Goal: Information Seeking & Learning: Learn about a topic

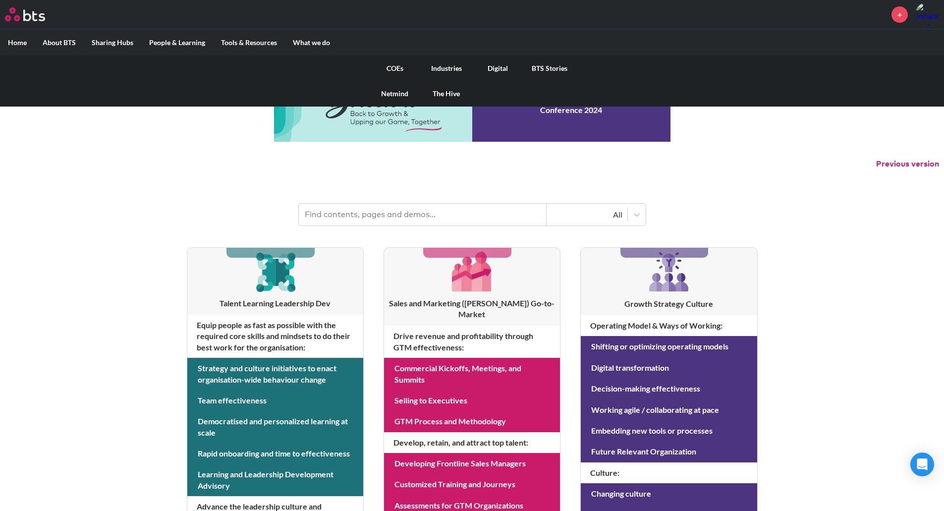
click at [396, 67] on link "COEs" at bounding box center [395, 69] width 52 height 26
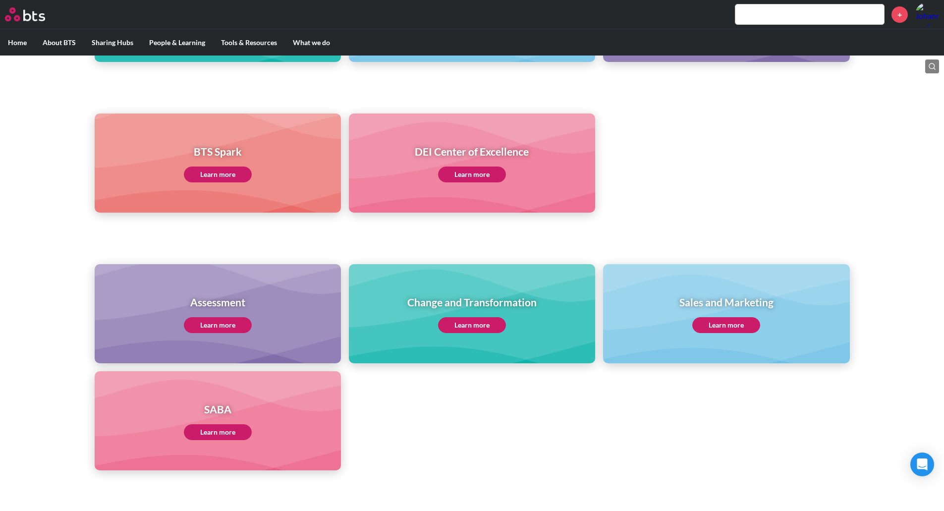
scroll to position [323, 0]
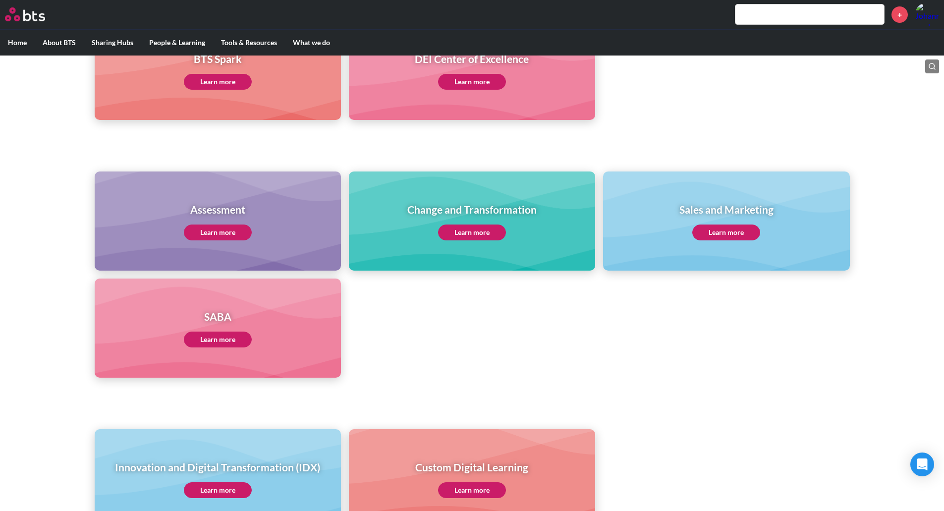
click at [466, 237] on link "Learn more" at bounding box center [472, 233] width 68 height 16
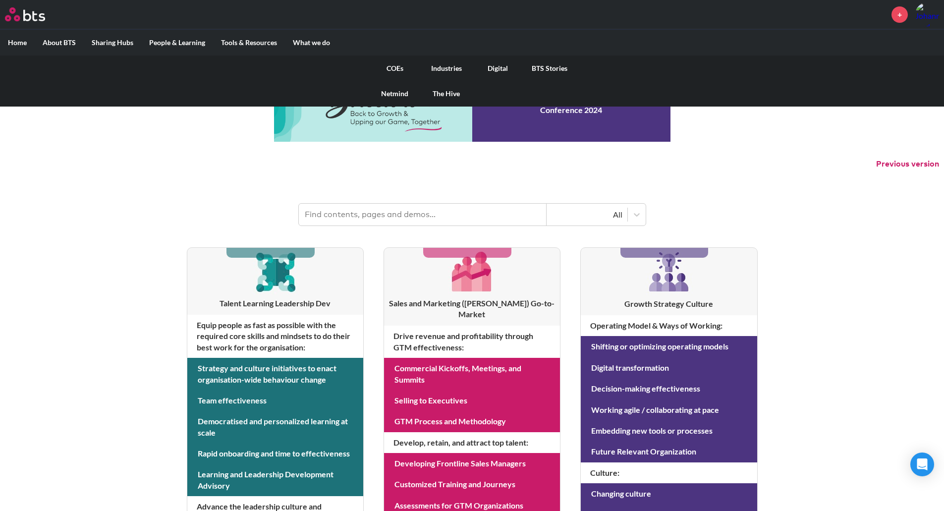
click at [408, 67] on link "COEs" at bounding box center [395, 69] width 52 height 26
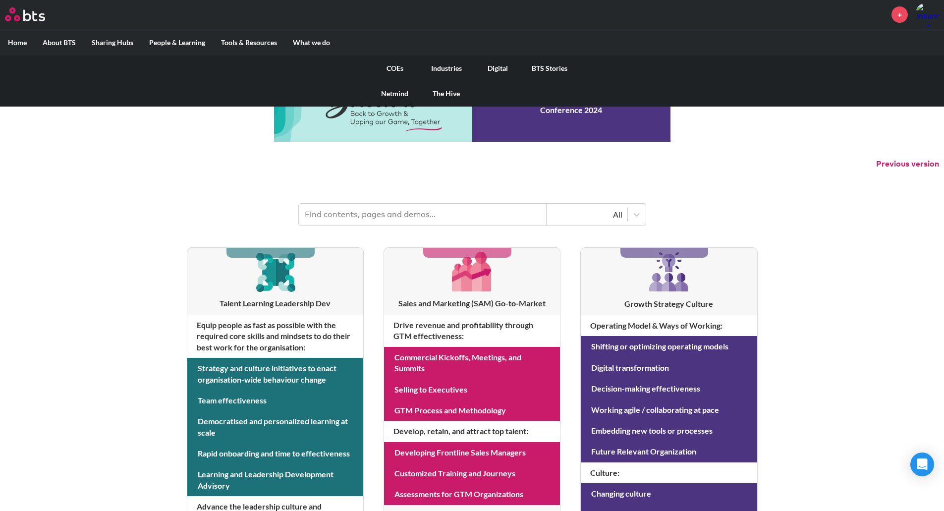
click at [437, 92] on link "The Hive" at bounding box center [447, 94] width 52 height 26
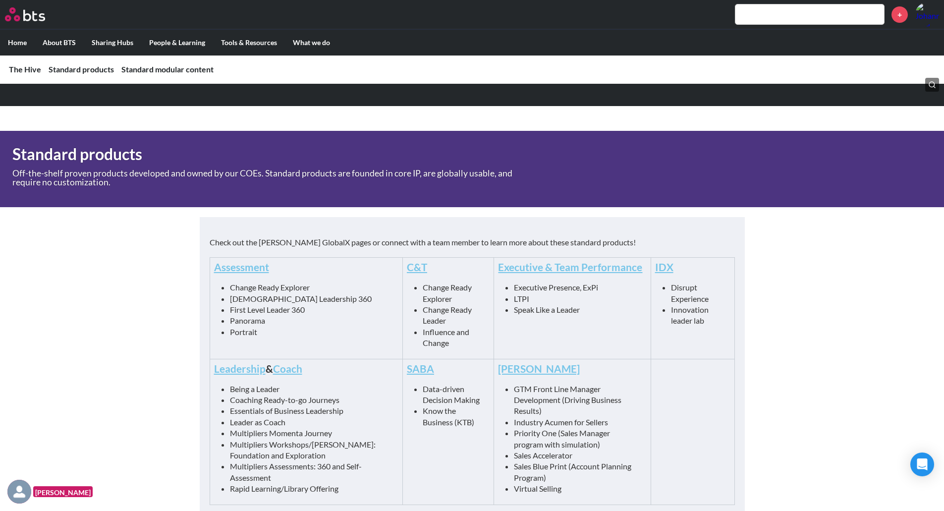
scroll to position [343, 0]
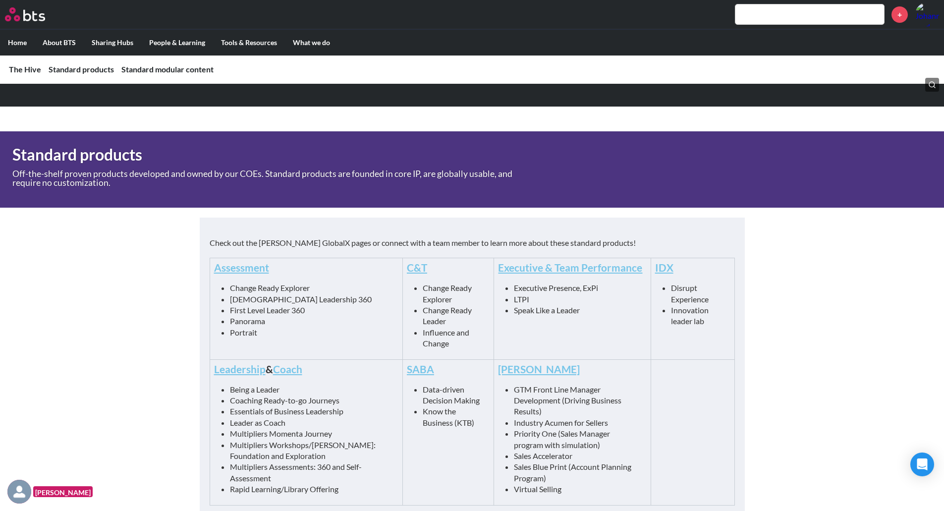
click at [407, 268] on link "C&T" at bounding box center [417, 267] width 20 height 12
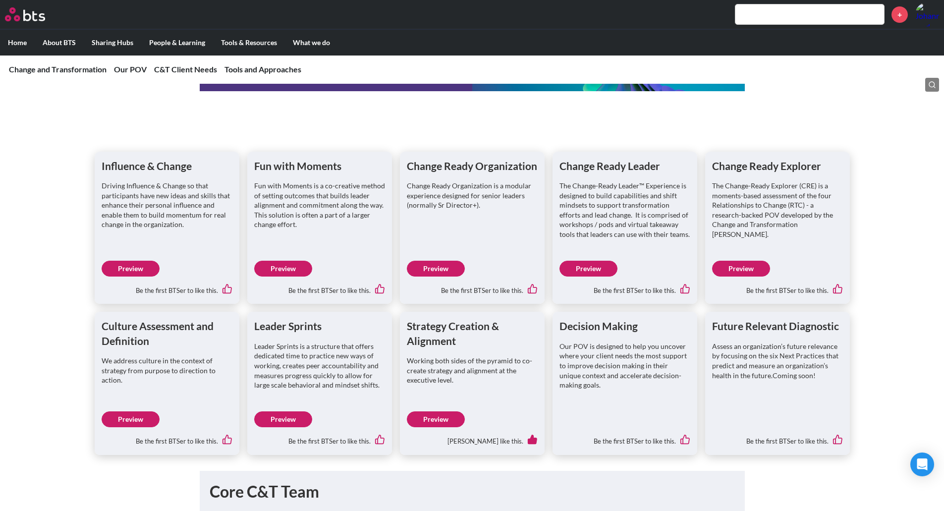
scroll to position [1044, 0]
click at [637, 412] on div "Decision Making Our POV is designed to help you uncover where your client needs…" at bounding box center [625, 383] width 145 height 143
click at [600, 350] on p "Our POV is designed to help you uncover where your client needs the most suppor…" at bounding box center [625, 366] width 131 height 49
click at [138, 271] on link "Preview" at bounding box center [131, 269] width 58 height 16
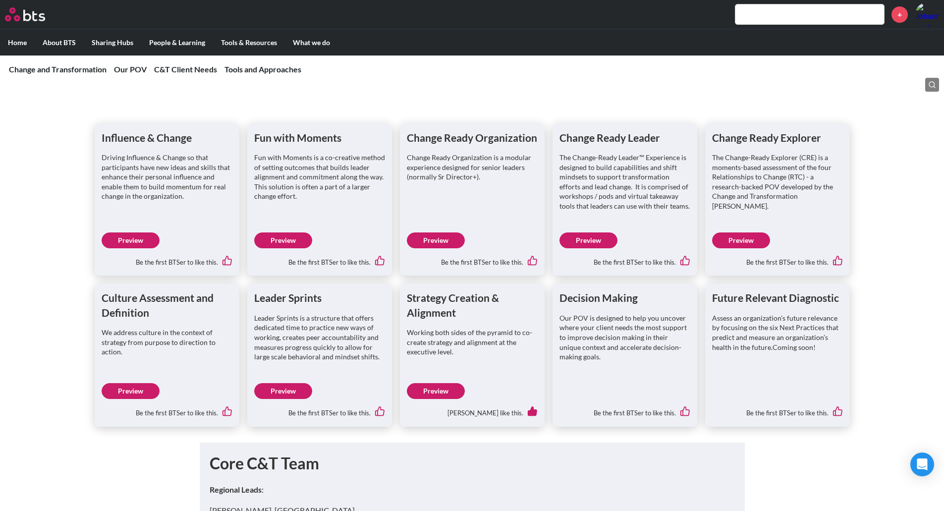
scroll to position [1073, 0]
click at [585, 235] on link "Preview" at bounding box center [589, 240] width 58 height 16
click at [609, 341] on p "Our POV is designed to help you uncover where your client needs the most suppor…" at bounding box center [625, 337] width 131 height 49
click at [584, 299] on h1 "Decision Making" at bounding box center [625, 297] width 131 height 14
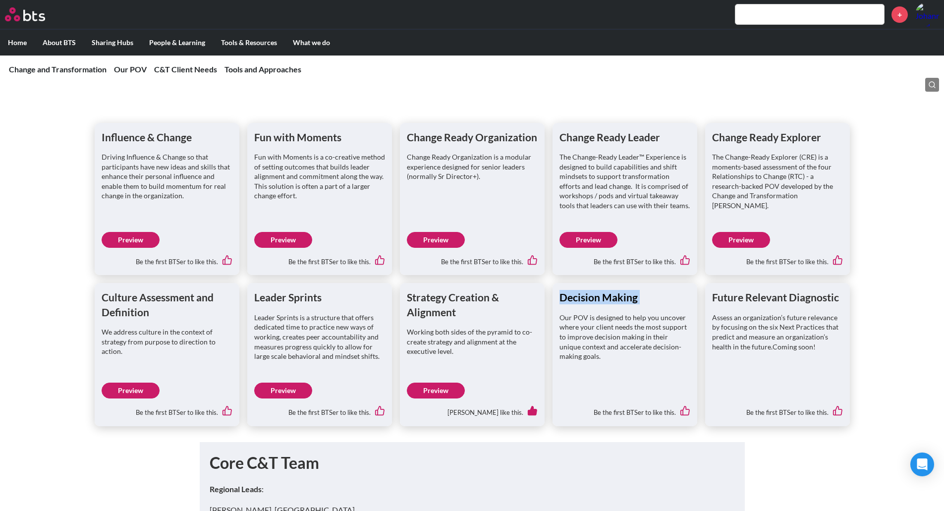
click at [584, 299] on h1 "Decision Making" at bounding box center [625, 297] width 131 height 14
click at [588, 347] on p "Our POV is designed to help you uncover where your client needs the most suppor…" at bounding box center [625, 337] width 131 height 49
click at [805, 351] on p "Assess an organization’s future relevance by focusing on the six Next Practices…" at bounding box center [777, 332] width 131 height 39
click at [282, 337] on p "Leader Sprints is a structure that offers dedicated time to practice new ways o…" at bounding box center [319, 337] width 131 height 49
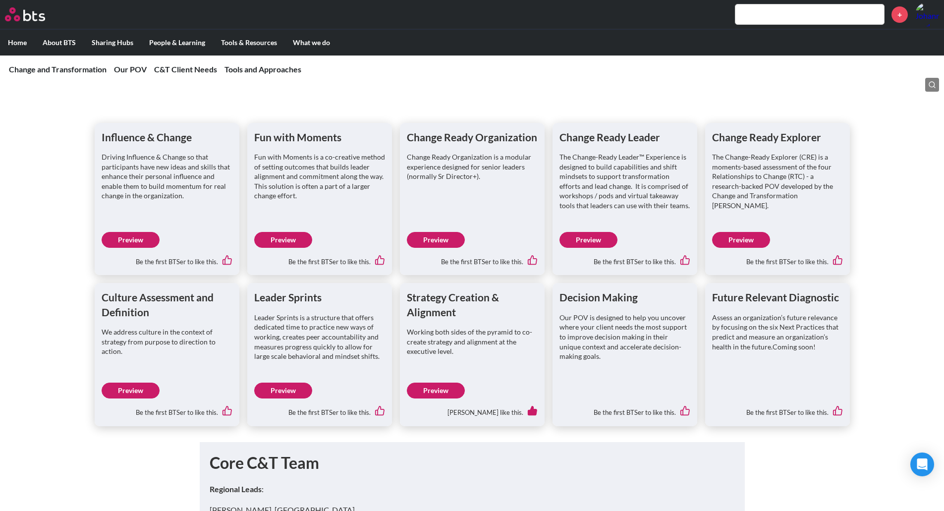
click at [171, 350] on p "We address culture in the context of strategy from purpose to direction to acti…" at bounding box center [167, 341] width 131 height 29
click at [137, 246] on link "Preview" at bounding box center [131, 240] width 58 height 16
click at [590, 241] on link "Preview" at bounding box center [589, 240] width 58 height 16
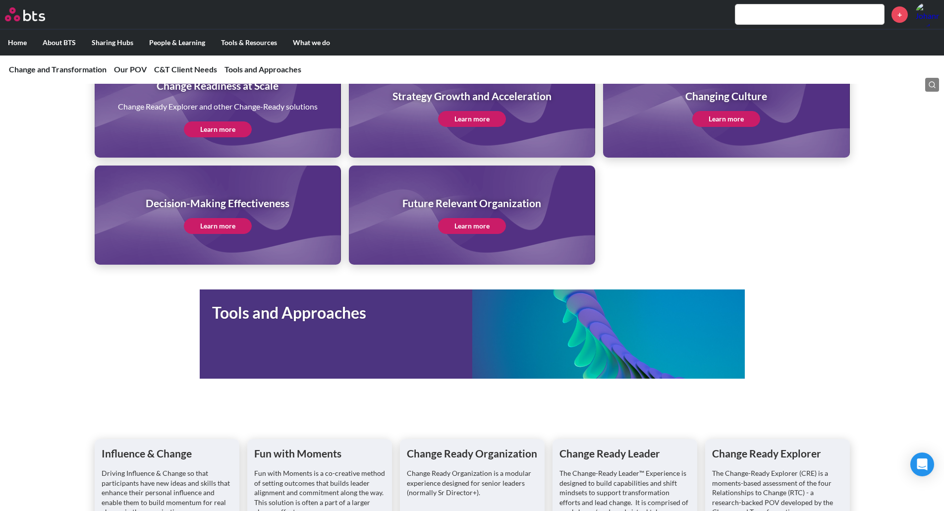
scroll to position [757, 0]
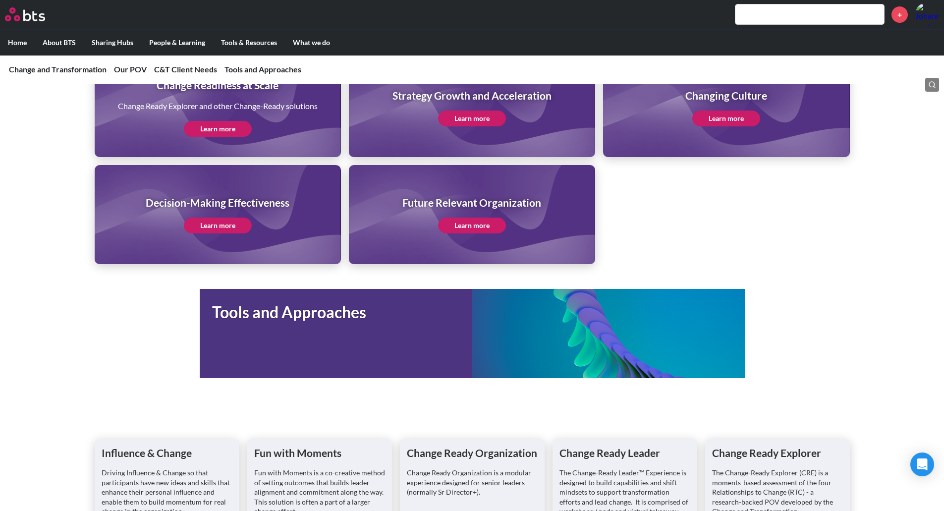
click at [318, 323] on h1 "Tools and Approaches" at bounding box center [342, 312] width 260 height 22
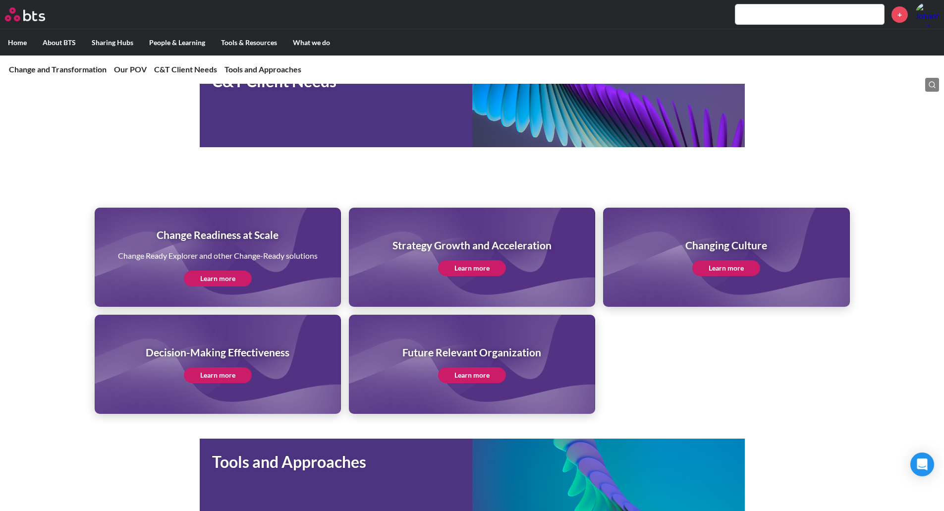
scroll to position [601, 0]
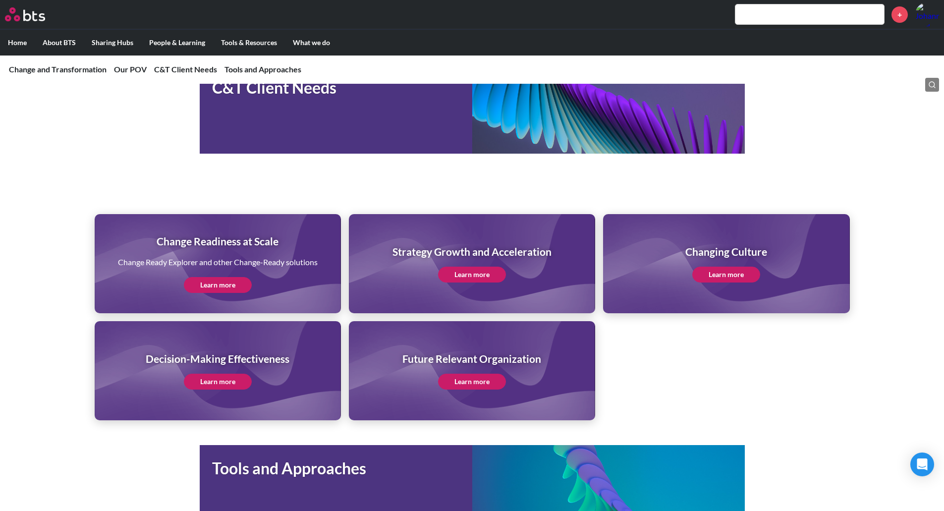
click at [227, 285] on link "Learn more" at bounding box center [218, 285] width 68 height 16
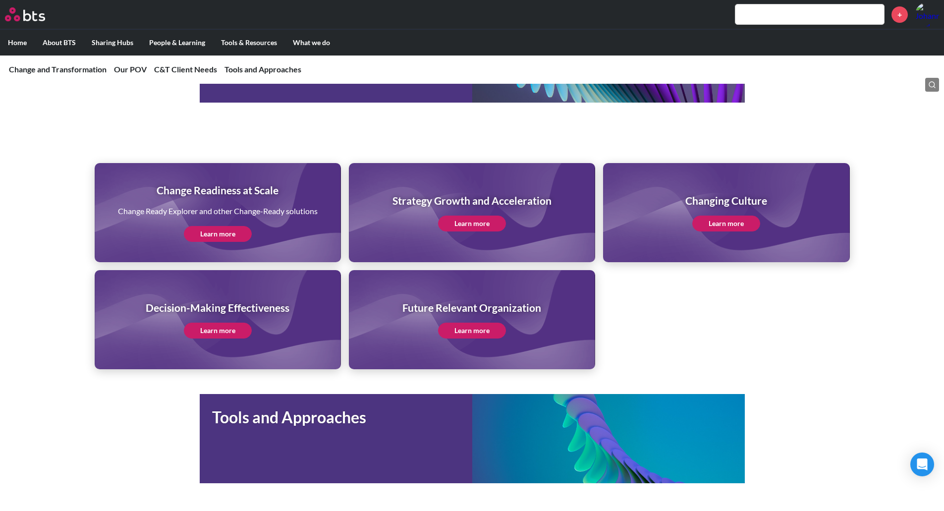
click at [227, 333] on link "Learn more" at bounding box center [218, 331] width 68 height 16
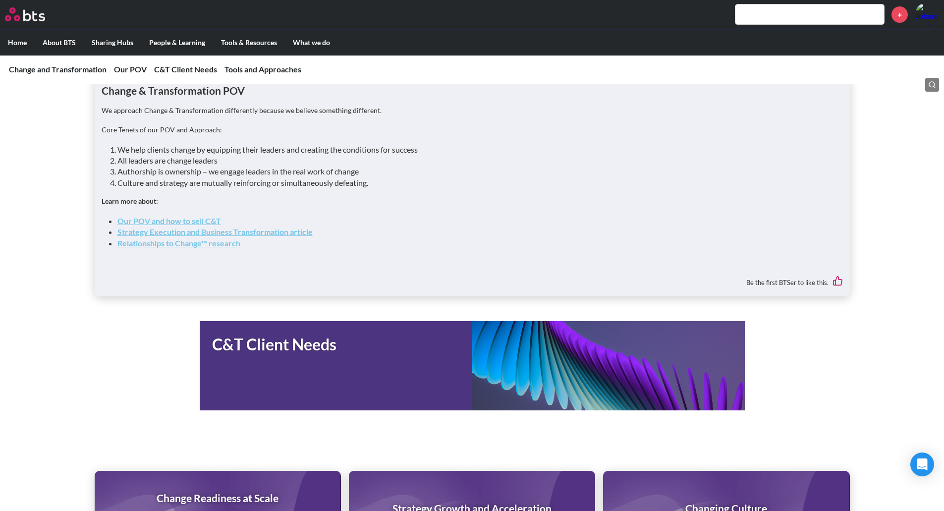
scroll to position [312, 0]
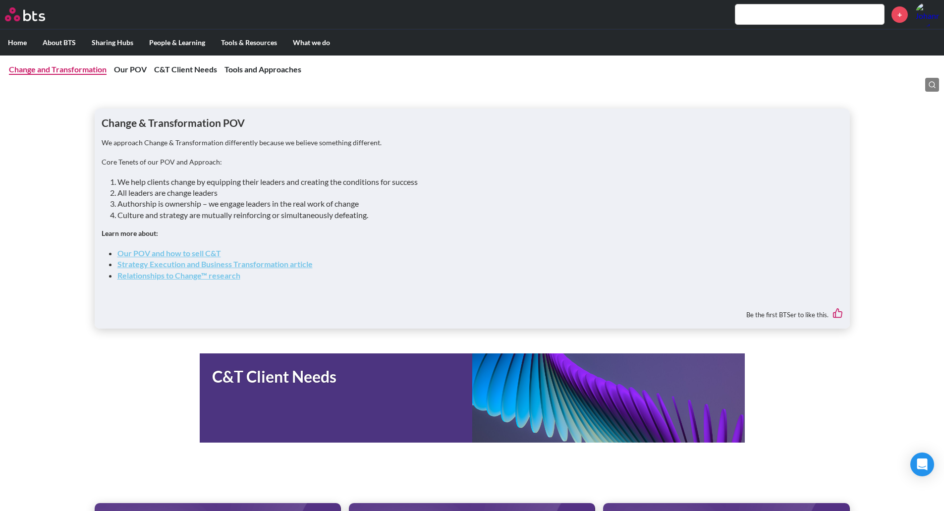
click at [90, 73] on link "Change and Transformation" at bounding box center [58, 68] width 98 height 9
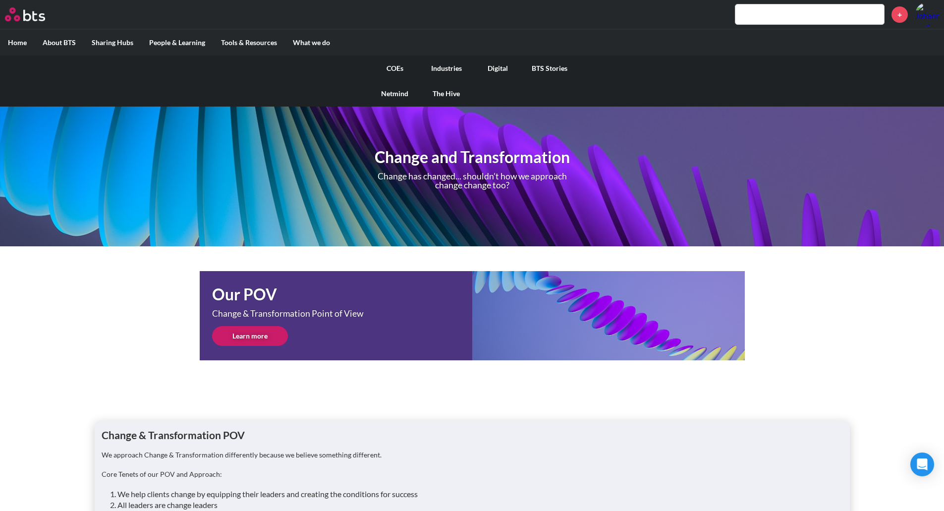
click at [399, 68] on link "COEs" at bounding box center [395, 69] width 52 height 26
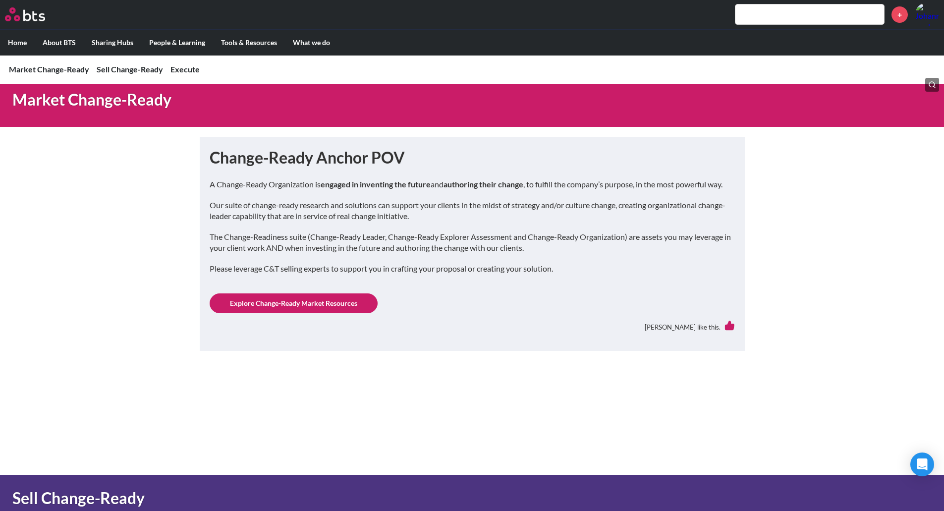
scroll to position [224, 0]
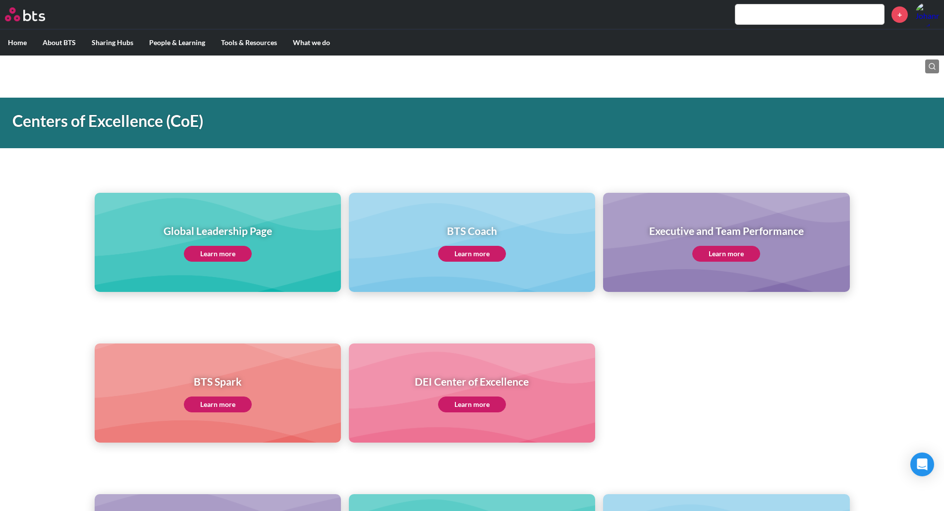
click at [230, 250] on link "Learn more" at bounding box center [218, 254] width 68 height 16
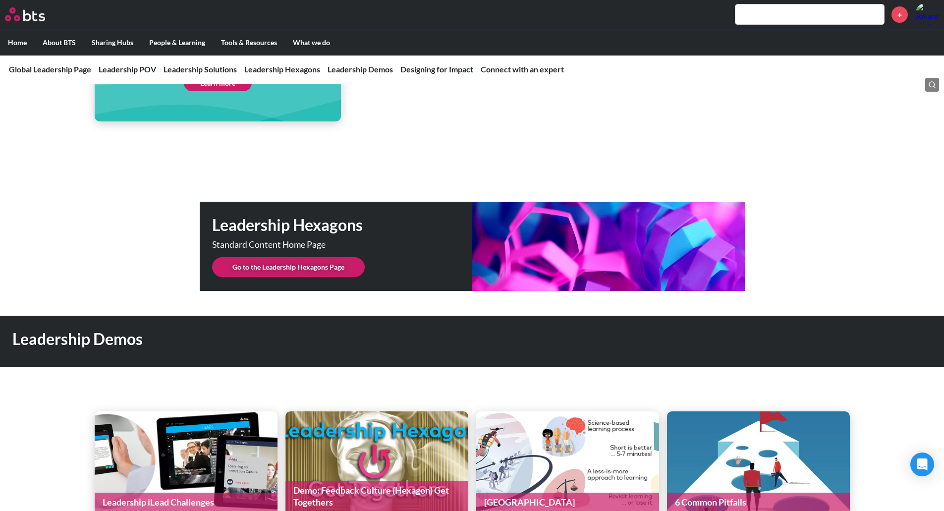
scroll to position [2417, 0]
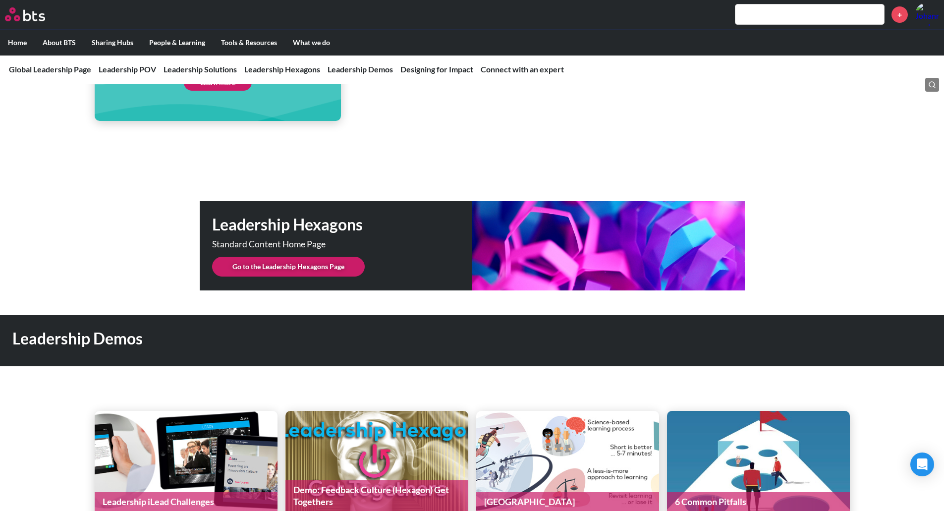
click at [286, 257] on link "Go to the Leadership Hexagons Page" at bounding box center [288, 267] width 153 height 20
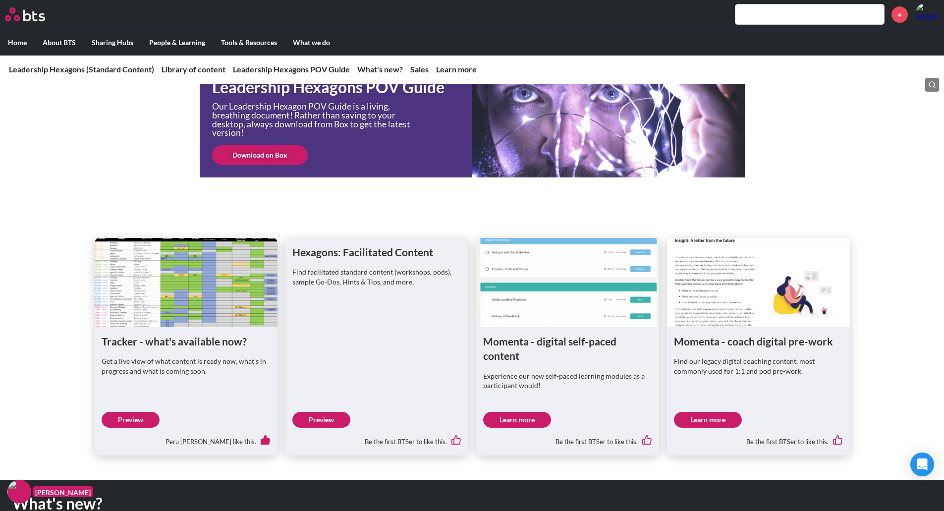
scroll to position [329, 0]
click at [131, 421] on link "Preview" at bounding box center [131, 419] width 58 height 16
